Goal: Task Accomplishment & Management: Use online tool/utility

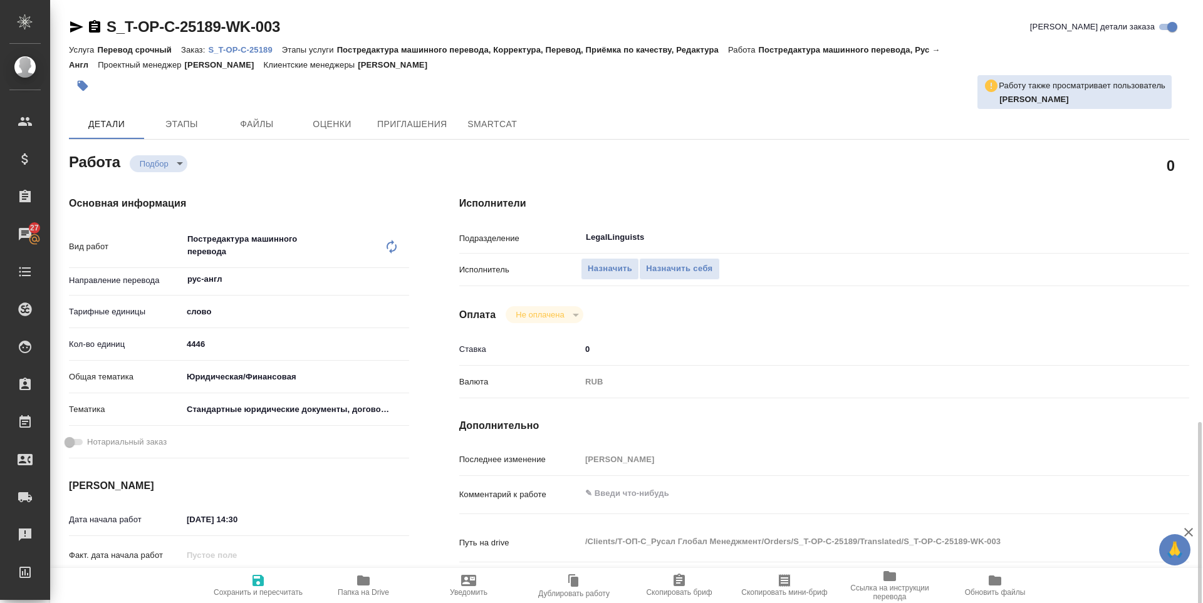
scroll to position [271, 0]
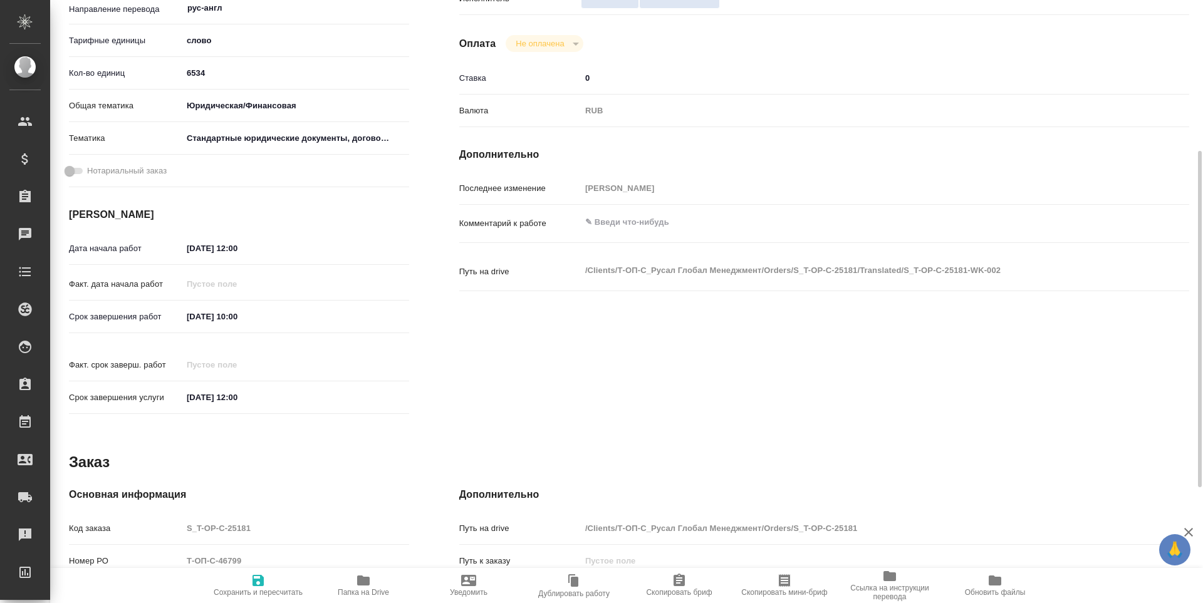
scroll to position [478, 0]
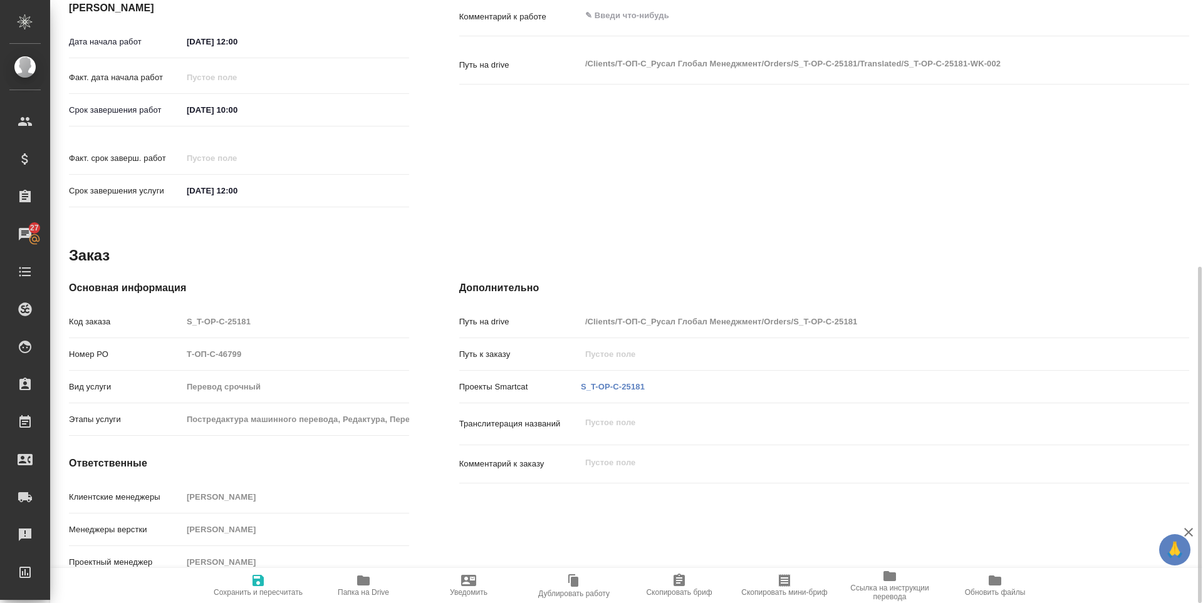
click at [356, 586] on icon "button" at bounding box center [363, 580] width 15 height 15
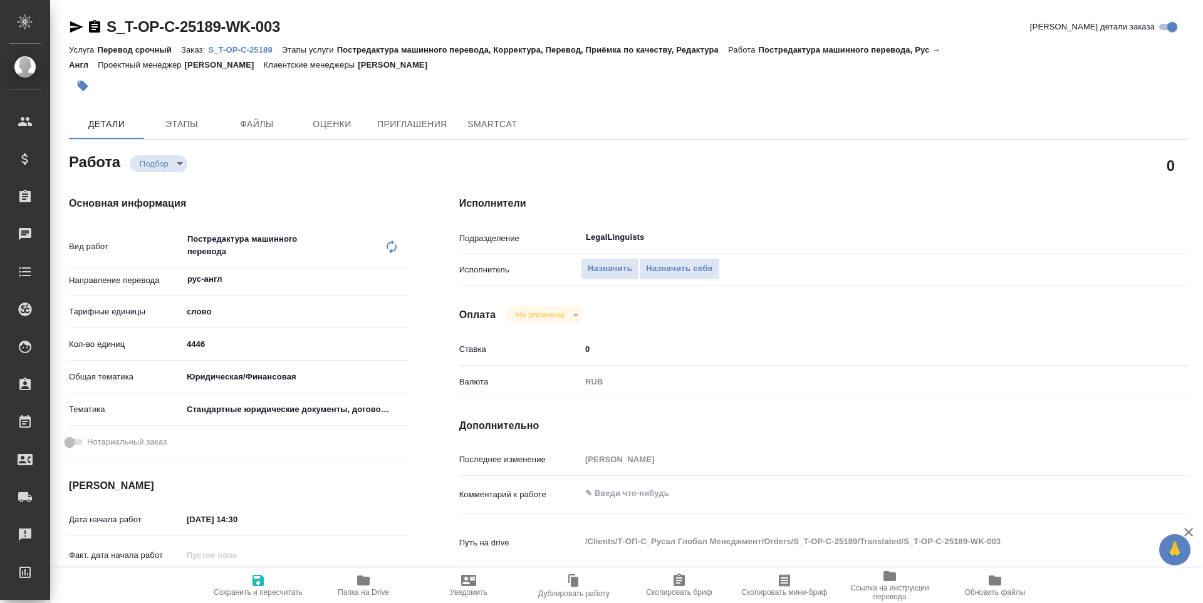
type textarea "x"
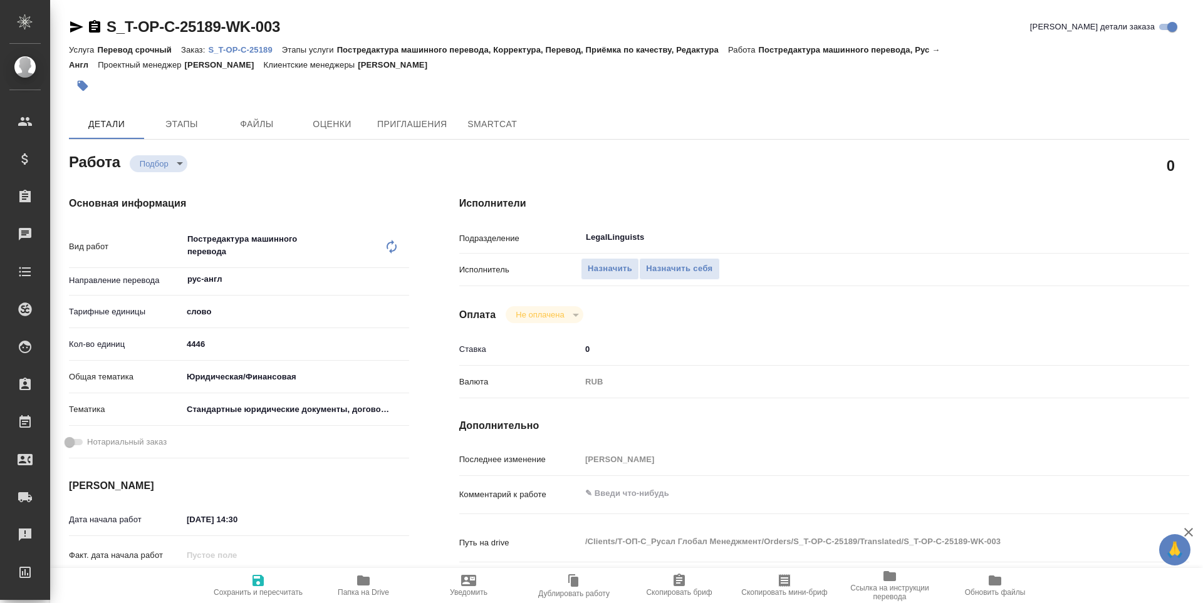
type textarea "x"
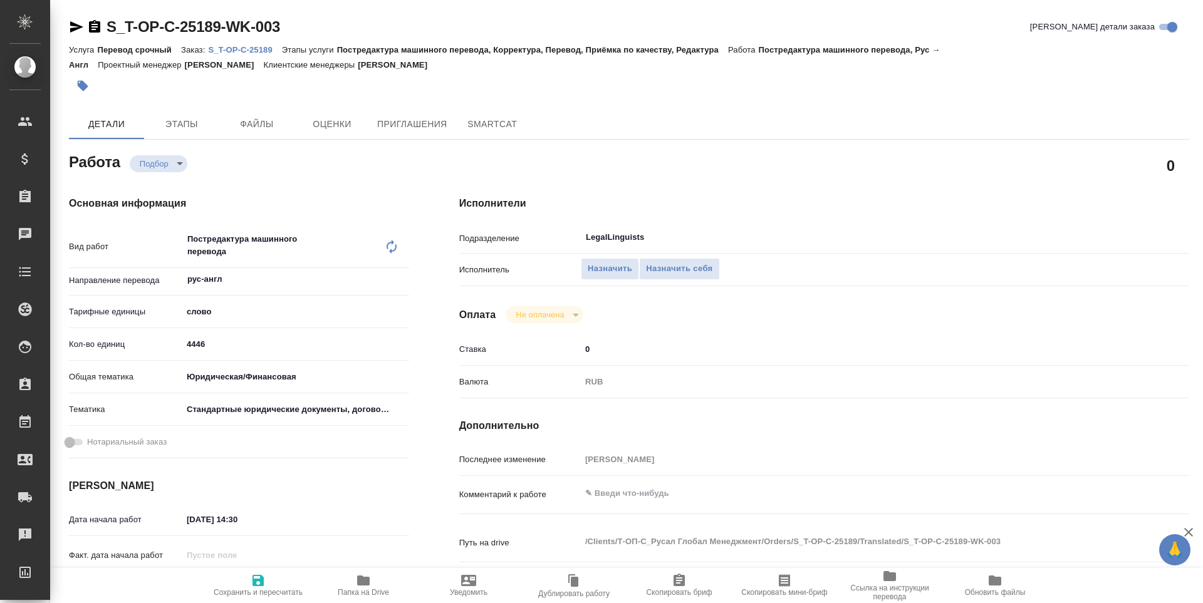
type textarea "x"
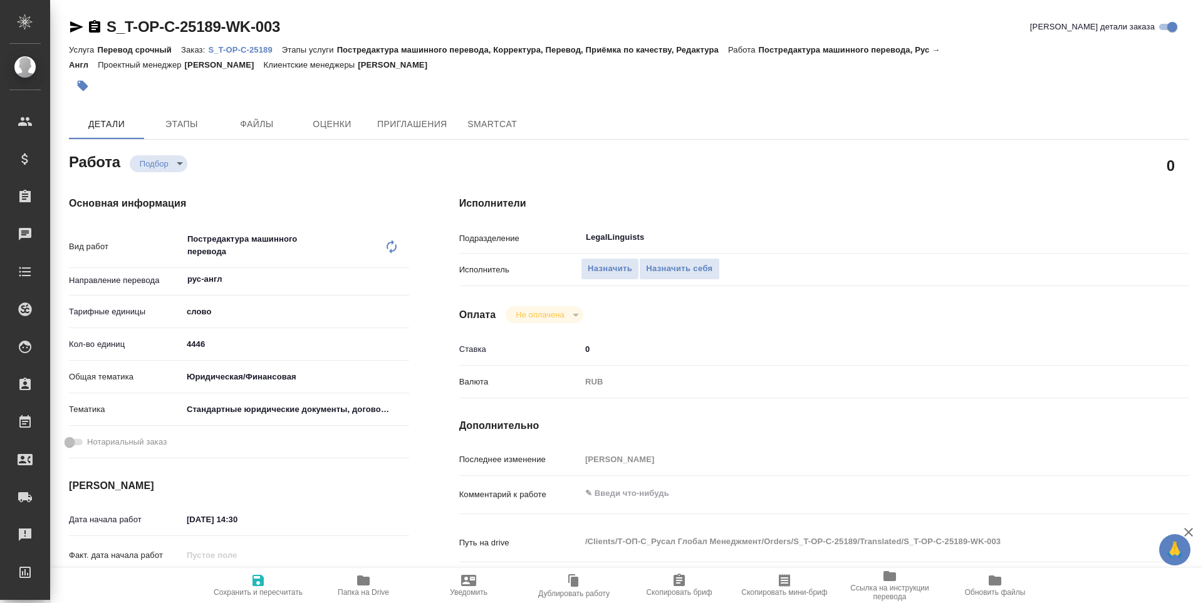
type textarea "x"
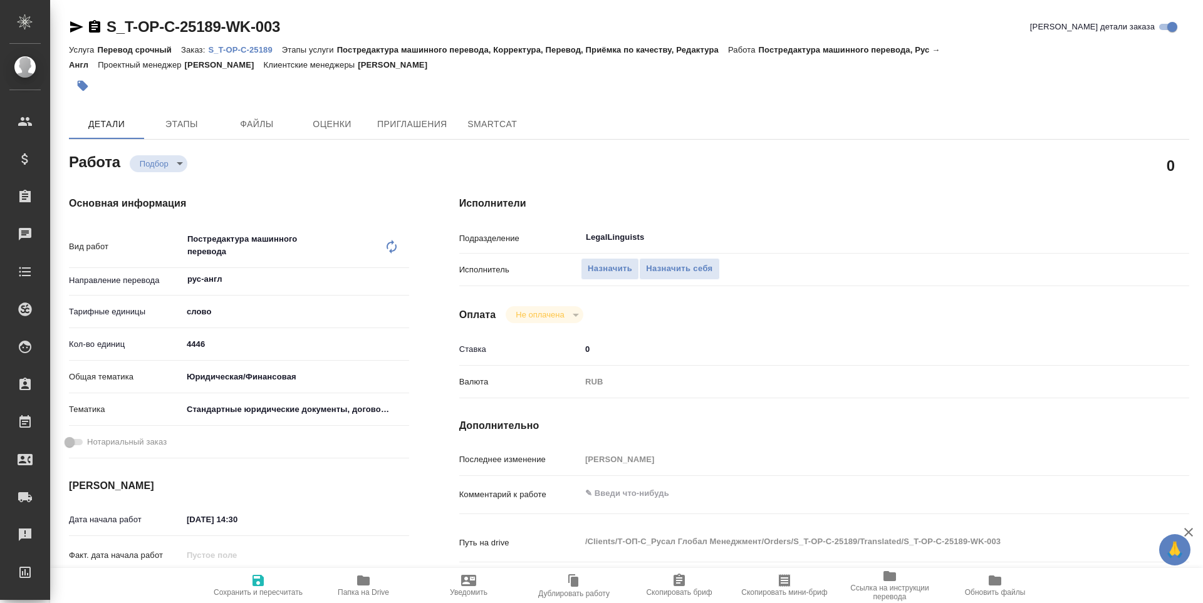
type textarea "x"
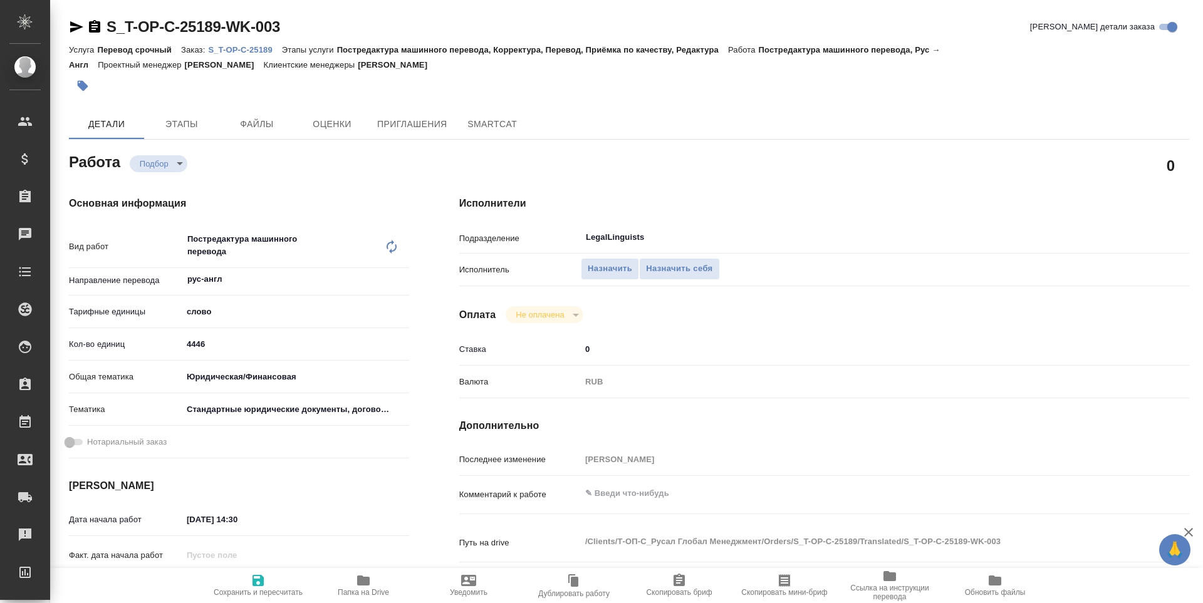
scroll to position [271, 0]
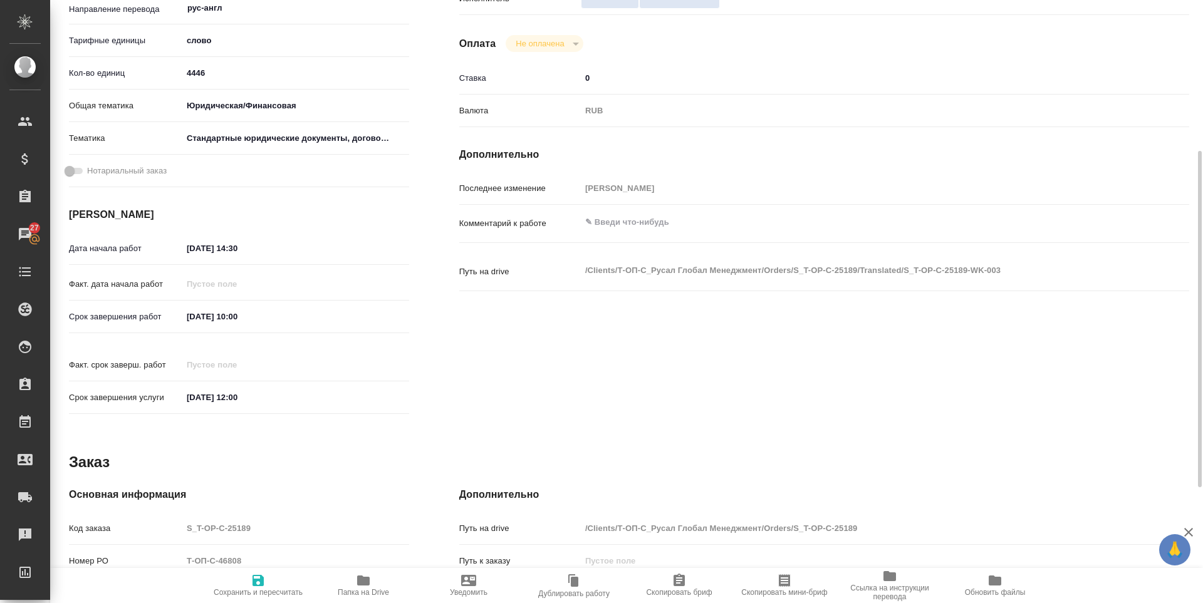
click at [366, 583] on icon "button" at bounding box center [363, 581] width 13 height 10
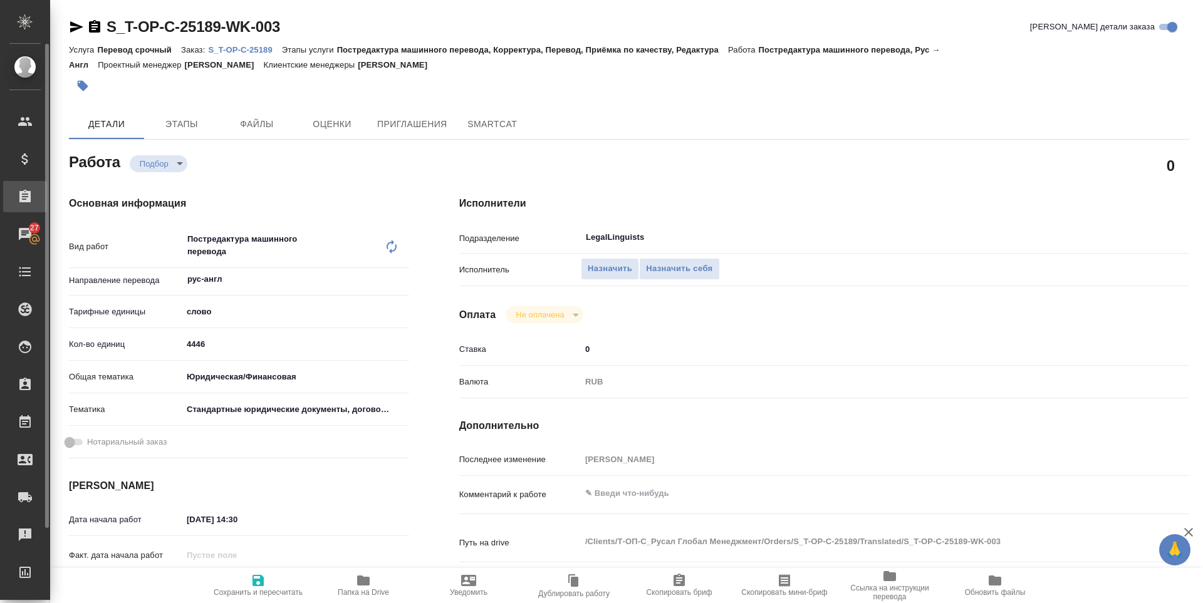
type textarea "x"
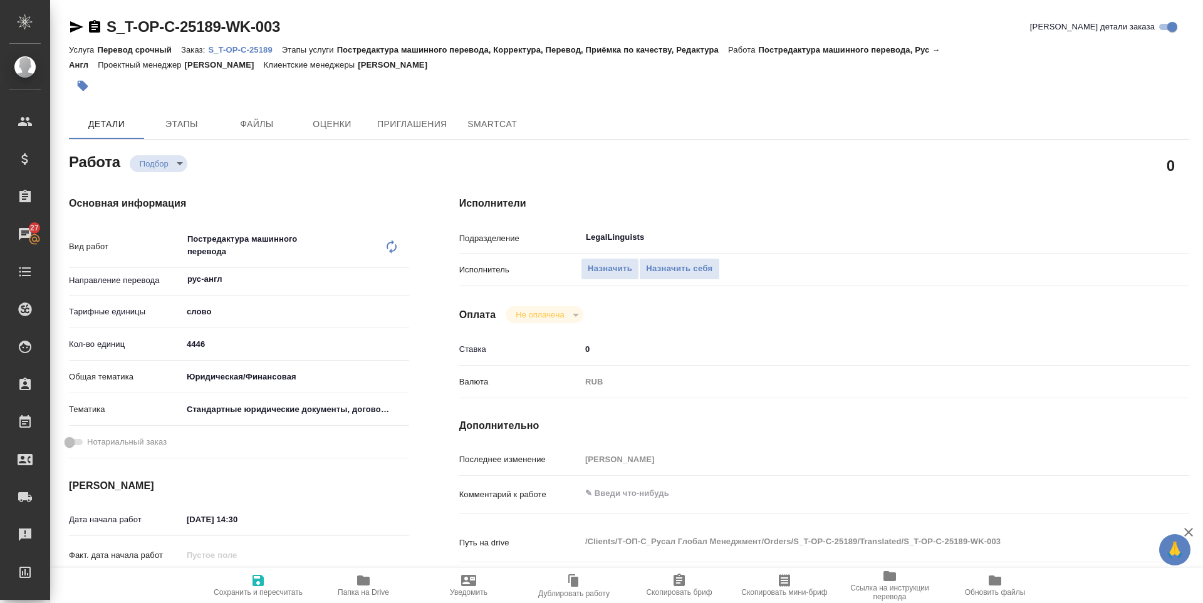
type textarea "x"
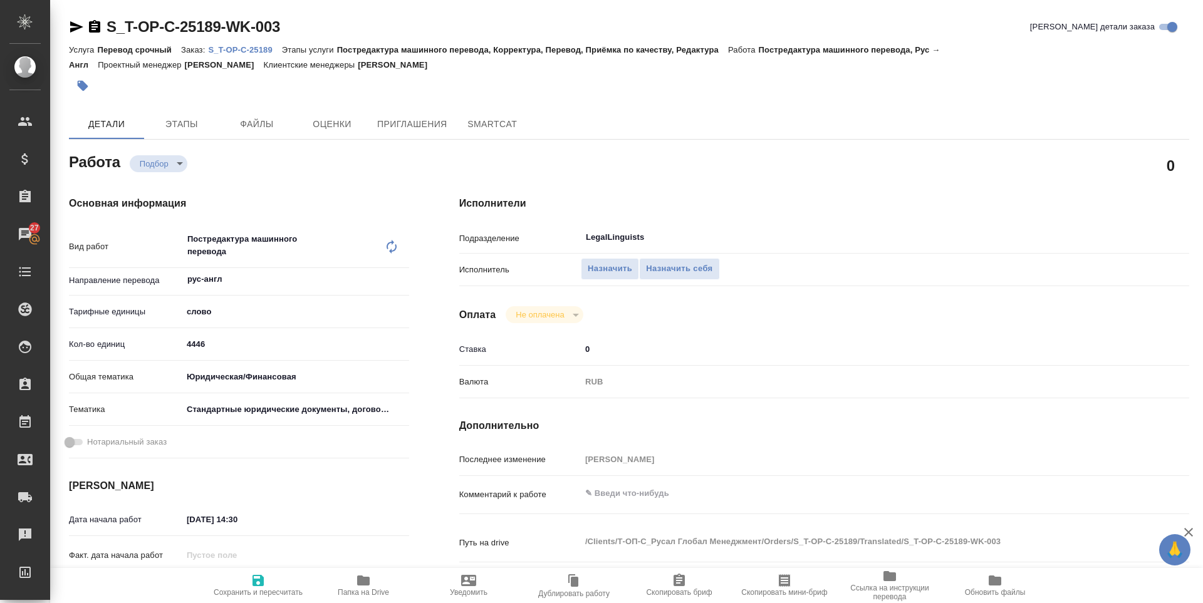
type textarea "x"
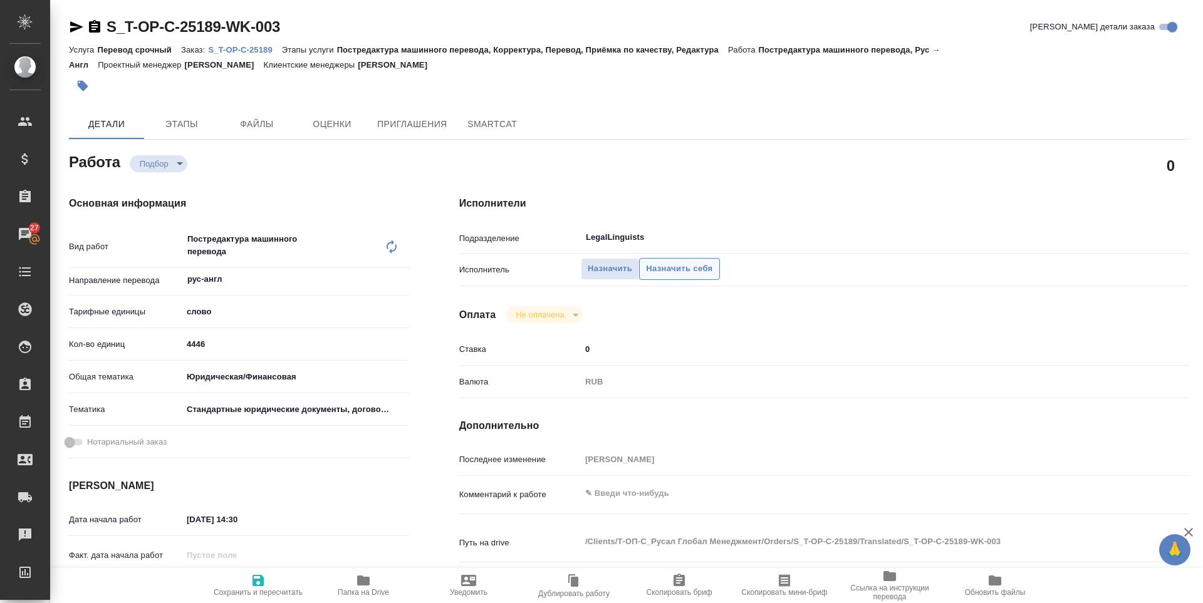
click at [673, 259] on button "Назначить себя" at bounding box center [679, 269] width 80 height 22
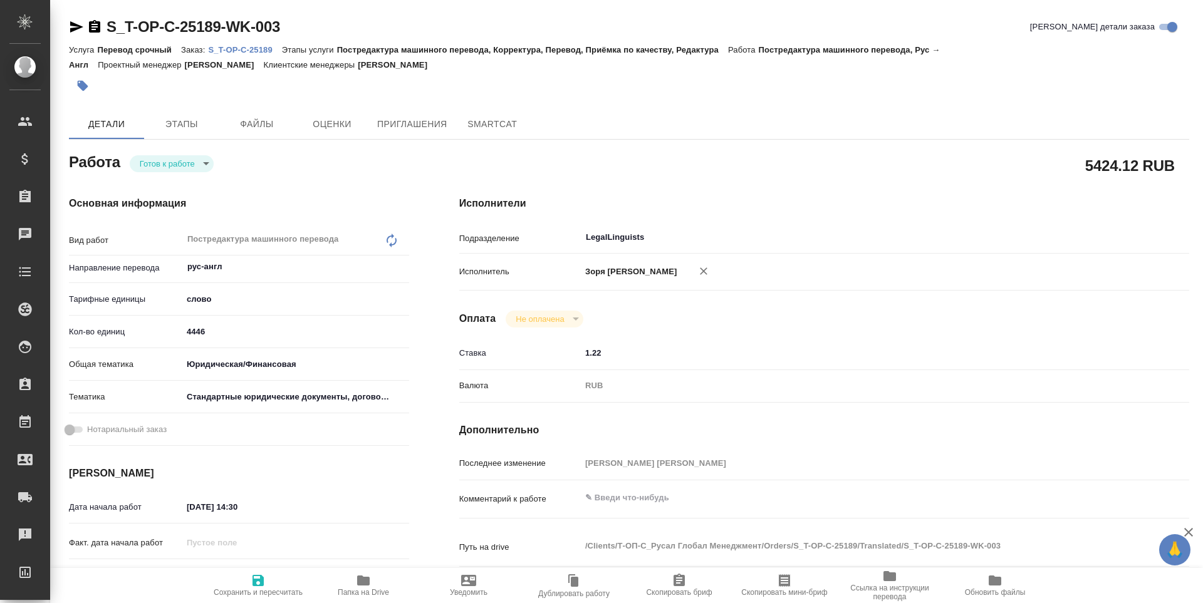
type textarea "x"
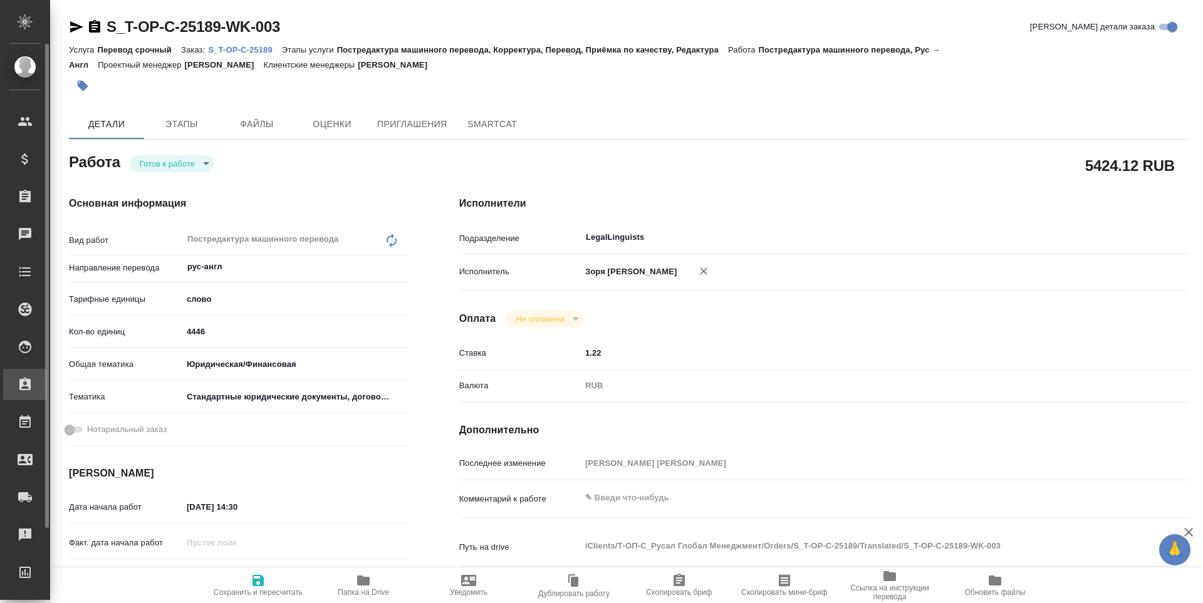
type textarea "x"
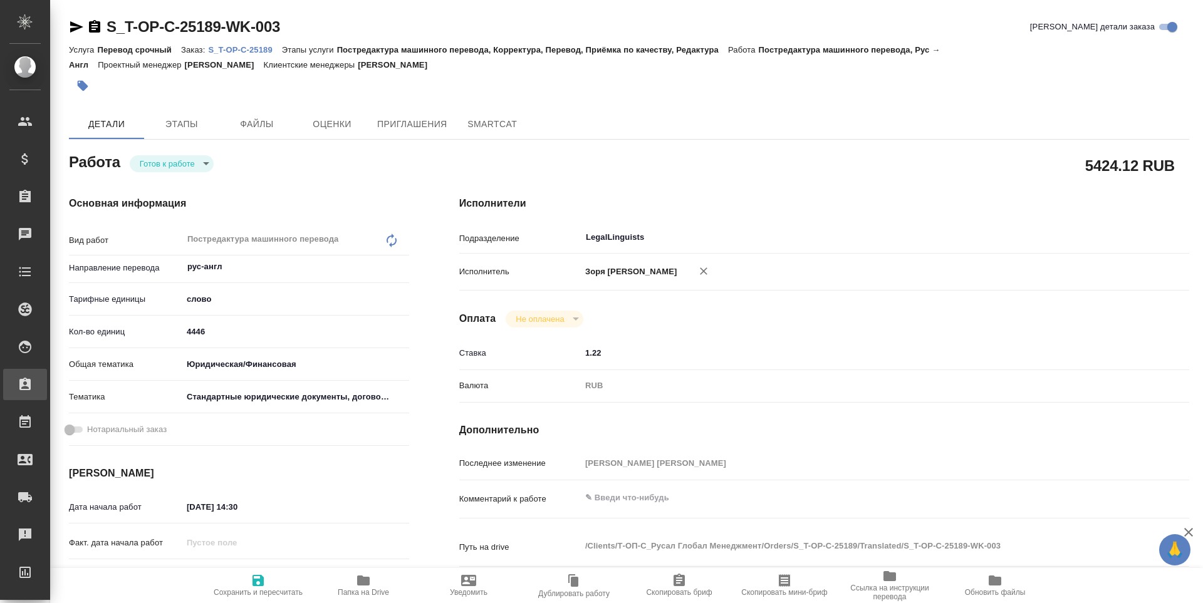
type textarea "x"
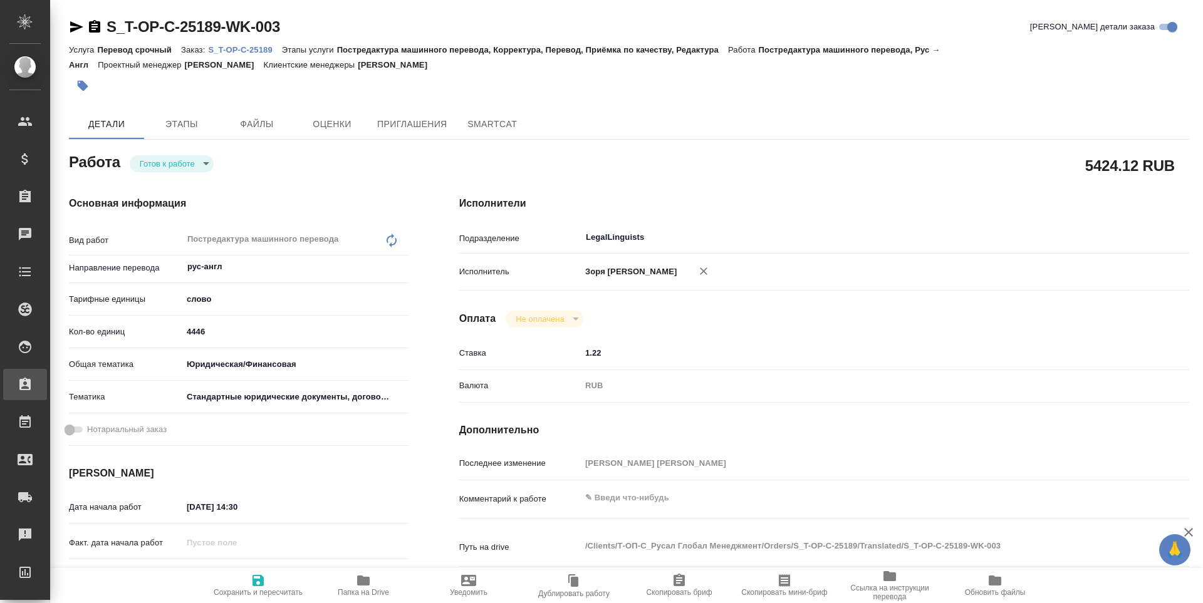
type textarea "x"
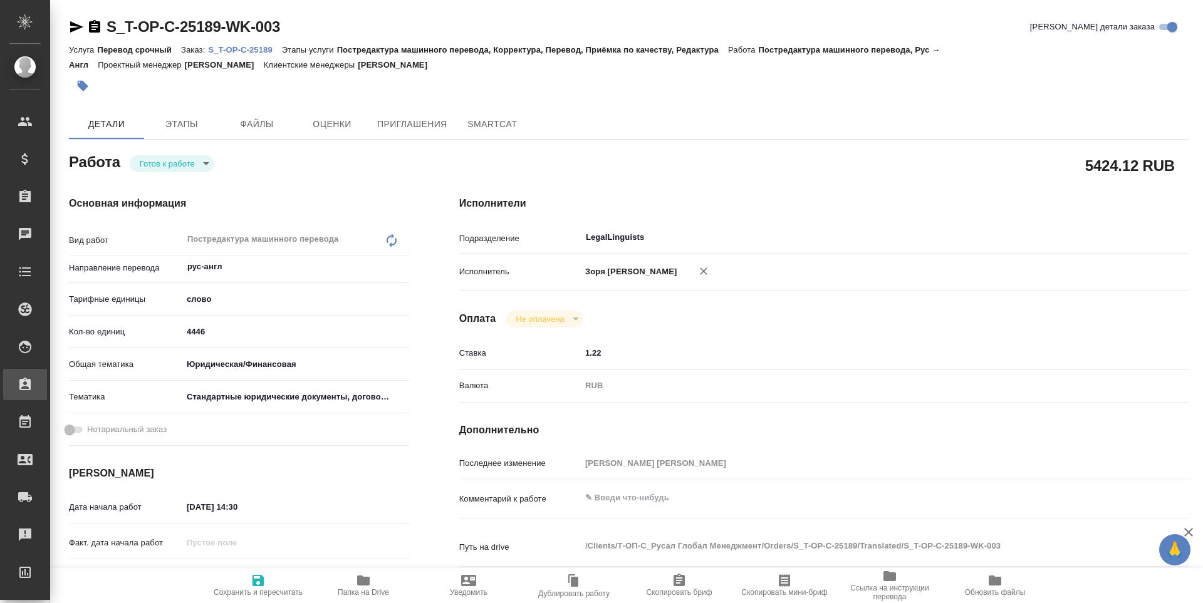
type textarea "x"
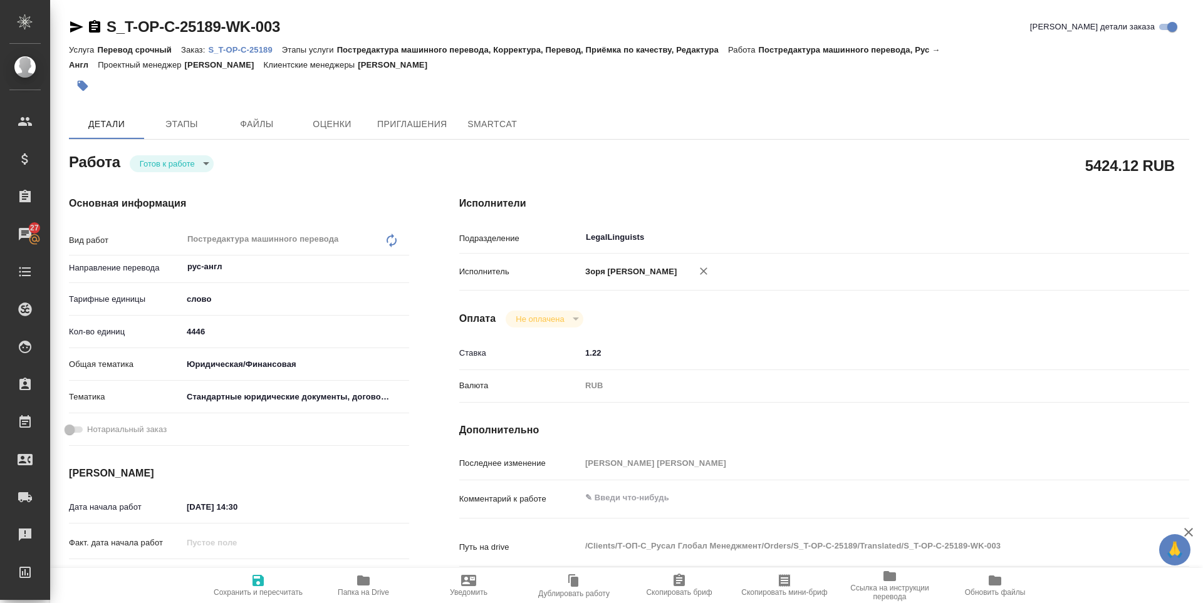
type textarea "x"
